Goal: Communication & Community: Share content

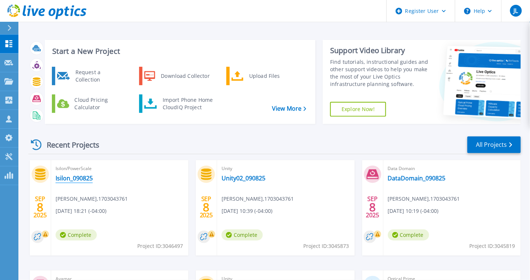
click at [77, 178] on link "Isilon_090825" at bounding box center [74, 177] width 37 height 7
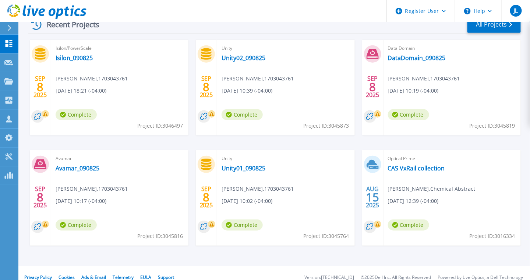
scroll to position [128, 0]
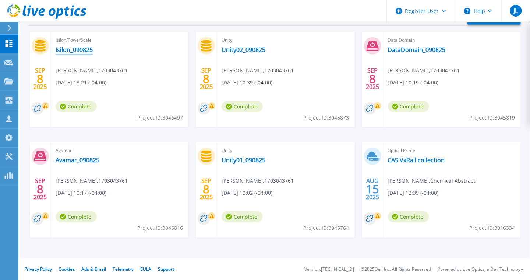
click at [77, 49] on link "Isilon_090825" at bounding box center [74, 49] width 37 height 7
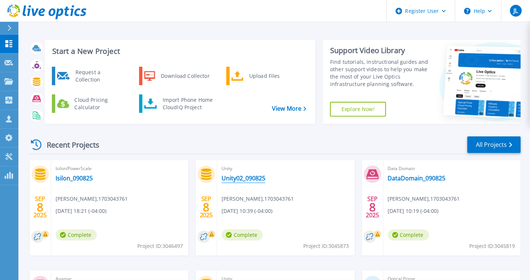
click at [241, 179] on link "Unity02_090825" at bounding box center [244, 177] width 44 height 7
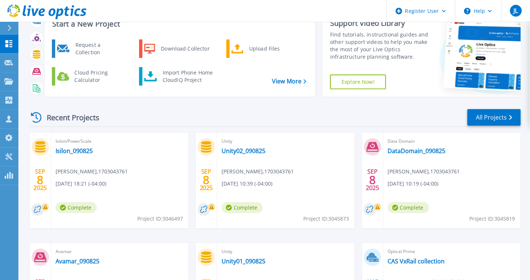
scroll to position [46, 0]
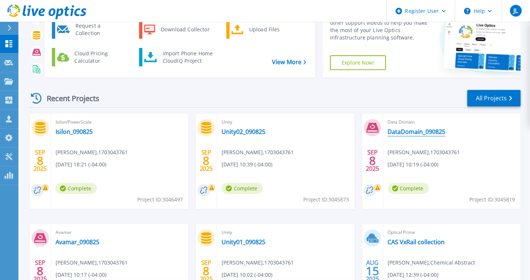
click at [414, 132] on link "DataDomain_090825" at bounding box center [417, 131] width 58 height 7
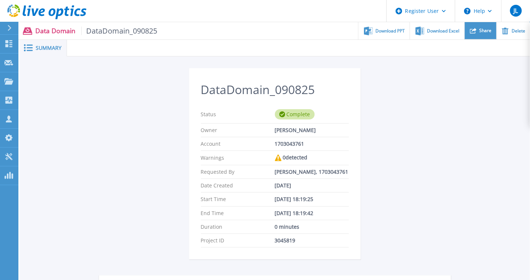
click at [472, 31] on icon at bounding box center [473, 30] width 7 height 7
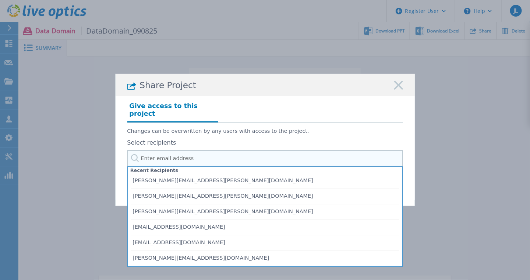
click at [167, 152] on input "text" at bounding box center [265, 158] width 276 height 17
paste input "john.panzarella@peraton.com"
type input "john.panzarella@peraton.com"
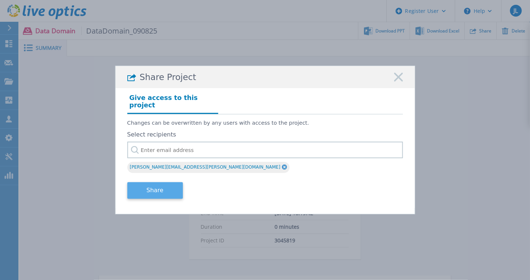
click at [160, 183] on button "Share" at bounding box center [155, 190] width 56 height 17
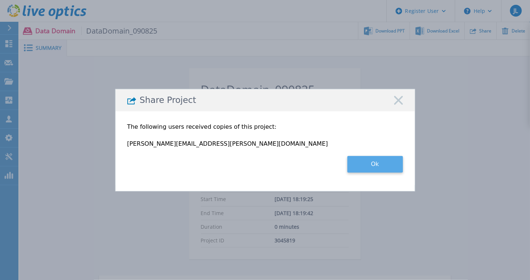
click at [385, 163] on button "Ok" at bounding box center [376, 164] width 56 height 17
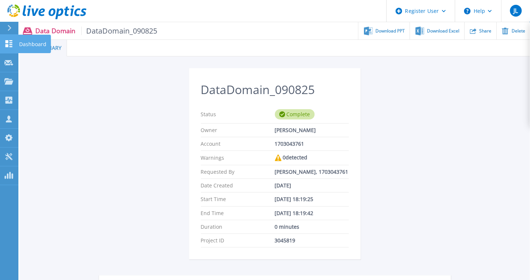
click at [30, 47] on p "Dashboard" at bounding box center [32, 44] width 27 height 19
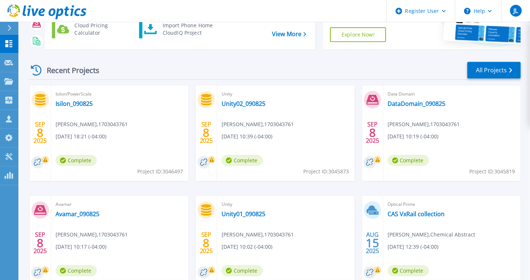
scroll to position [128, 0]
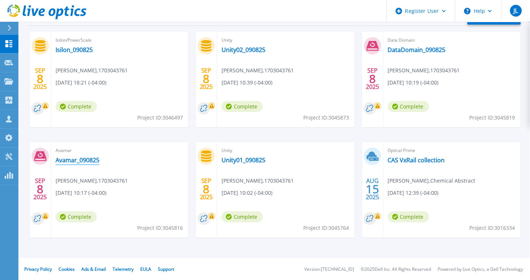
click at [91, 159] on link "Avamar_090825" at bounding box center [78, 159] width 44 height 7
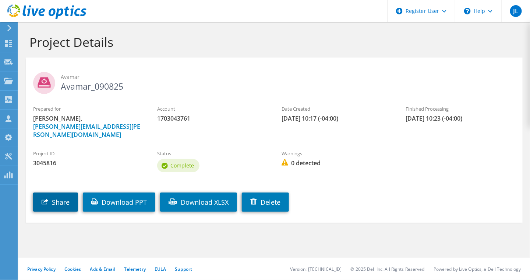
click at [59, 199] on link "Share" at bounding box center [55, 201] width 45 height 19
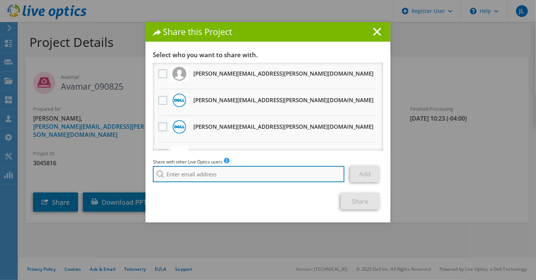
click at [200, 176] on input "search" at bounding box center [249, 174] width 192 height 16
paste input "[PERSON_NAME][EMAIL_ADDRESS][PERSON_NAME][DOMAIN_NAME]"
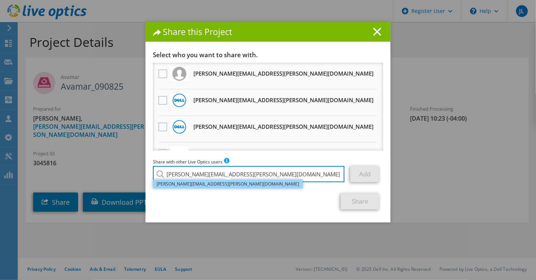
type input "[PERSON_NAME][EMAIL_ADDRESS][PERSON_NAME][DOMAIN_NAME]"
click at [200, 181] on li "[PERSON_NAME][EMAIL_ADDRESS][PERSON_NAME][DOMAIN_NAME]" at bounding box center [228, 183] width 150 height 9
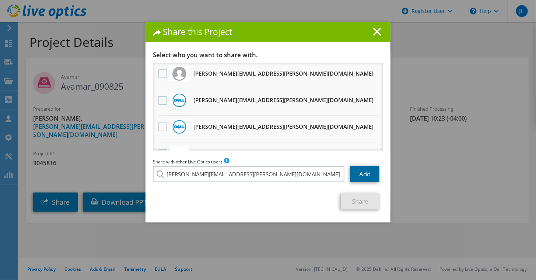
click at [355, 170] on link "Add" at bounding box center [364, 174] width 29 height 16
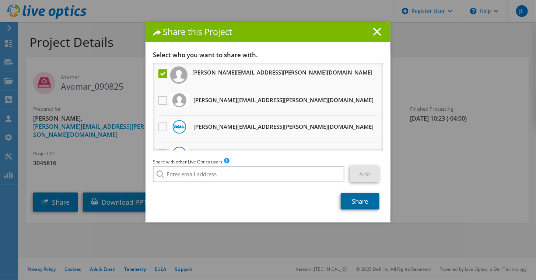
click at [361, 203] on link "Share" at bounding box center [360, 201] width 39 height 16
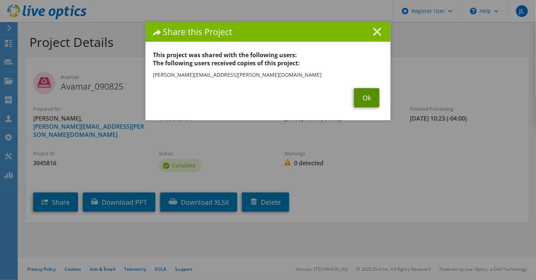
click at [364, 96] on link "Ok" at bounding box center [366, 97] width 25 height 19
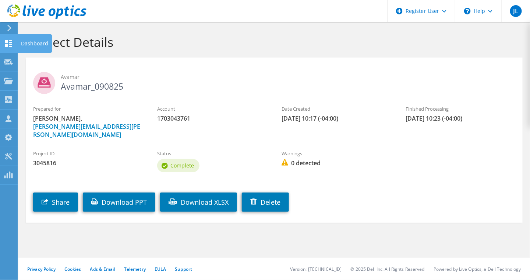
click at [29, 41] on div "Dashboard" at bounding box center [34, 43] width 35 height 18
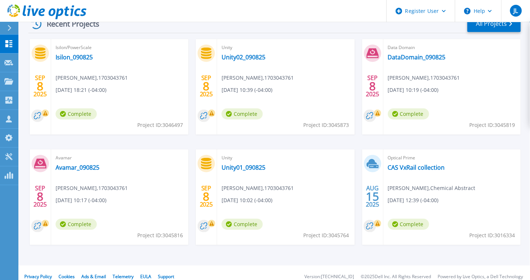
scroll to position [128, 0]
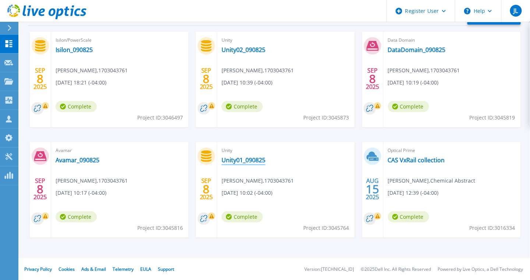
click at [242, 160] on link "Unity01_090825" at bounding box center [244, 159] width 44 height 7
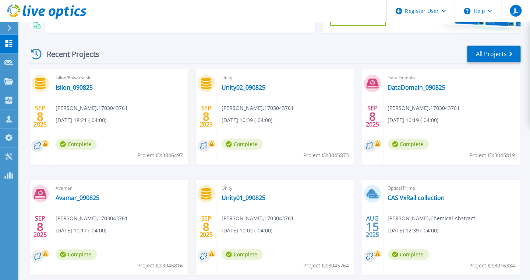
scroll to position [128, 0]
